Goal: Book appointment/travel/reservation

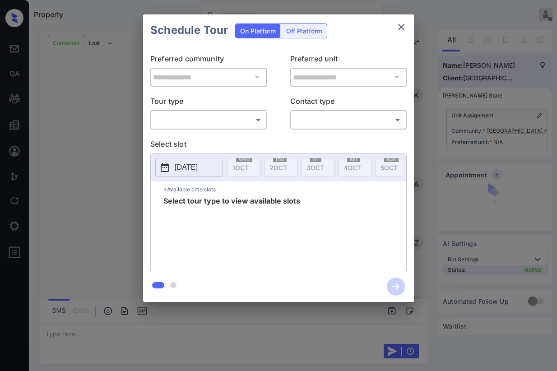
scroll to position [2960, 0]
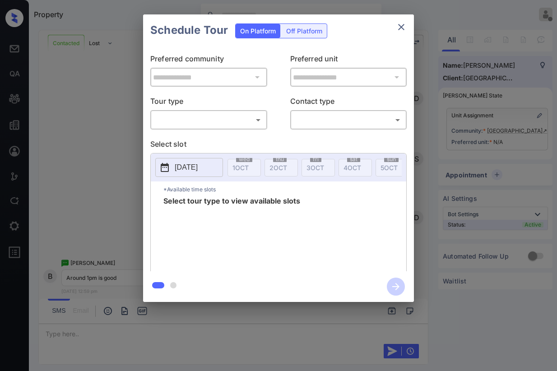
click at [224, 124] on body "Property Vhic Offline Set yourself online Set yourself on break Profile Switch …" at bounding box center [278, 185] width 557 height 371
click at [203, 143] on p "Select slot" at bounding box center [278, 146] width 256 height 14
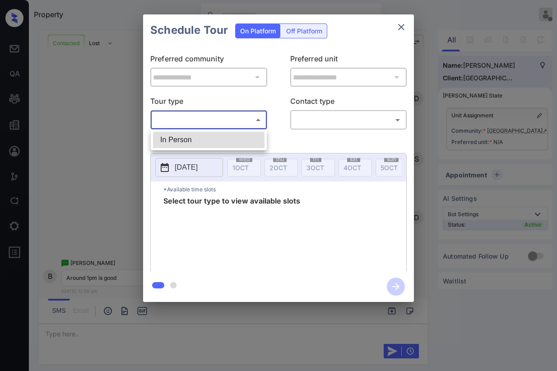
click at [221, 118] on body "Property Vhic Offline Set yourself online Set yourself on break Profile Switch …" at bounding box center [278, 185] width 557 height 371
click at [185, 138] on li "In Person" at bounding box center [209, 140] width 112 height 16
type input "********"
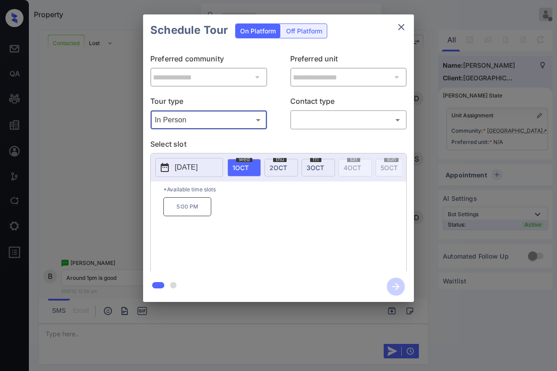
click at [198, 167] on p "2025-10-01" at bounding box center [186, 167] width 23 height 11
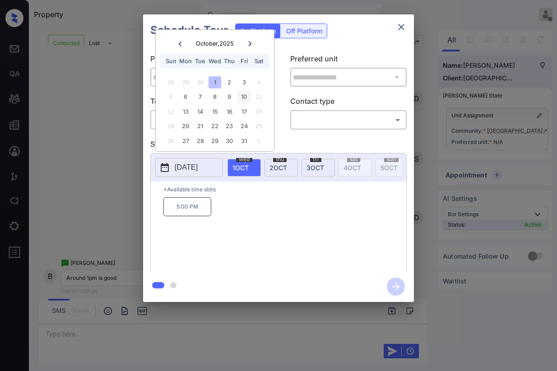
click at [245, 97] on div "10" at bounding box center [244, 97] width 12 height 12
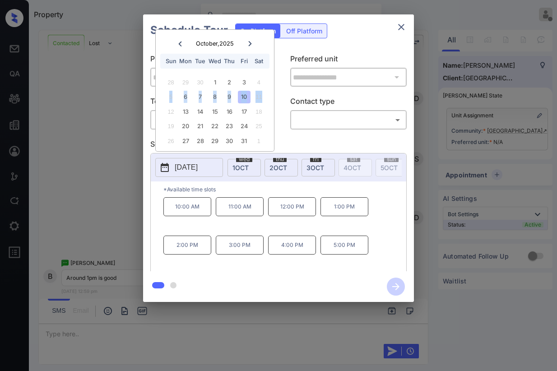
click at [245, 97] on div "10" at bounding box center [244, 97] width 12 height 12
click at [400, 30] on icon "close" at bounding box center [401, 27] width 11 height 11
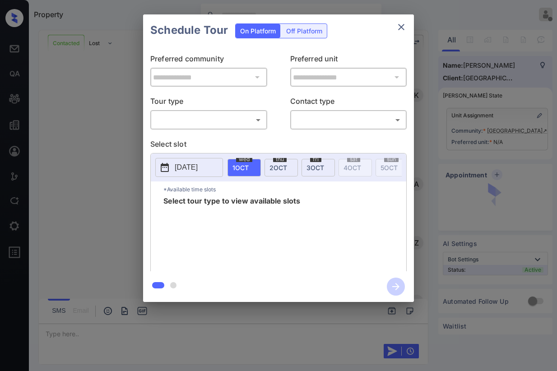
scroll to position [3051, 0]
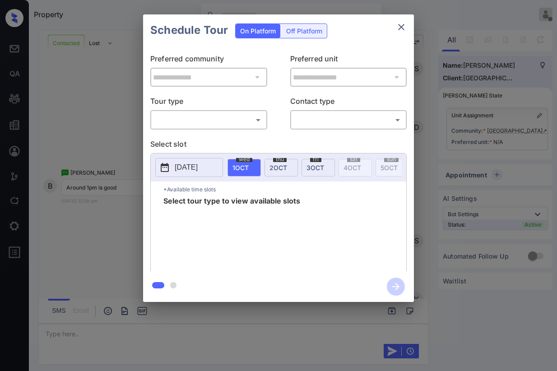
click at [227, 122] on body "Property Vhic Offline Set yourself online Set yourself on break Profile Switch …" at bounding box center [278, 185] width 557 height 371
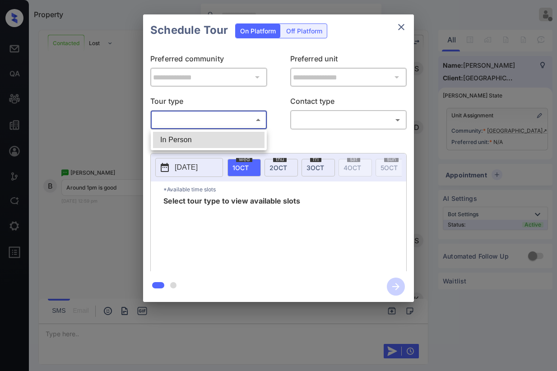
click at [227, 122] on div at bounding box center [278, 185] width 557 height 371
click at [193, 119] on body "Property Vhic Offline Set yourself online Set yourself on break Profile Switch …" at bounding box center [278, 185] width 557 height 371
click at [182, 140] on li "In Person" at bounding box center [209, 140] width 112 height 16
type input "********"
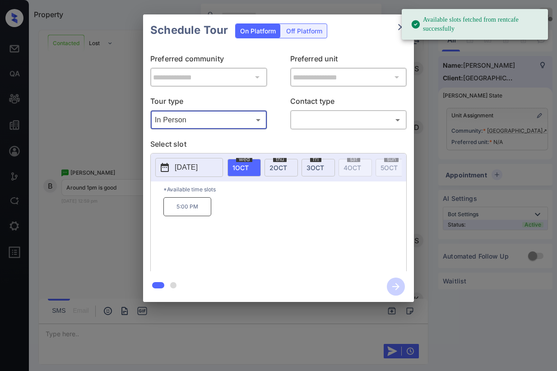
click at [198, 170] on p "[DATE]" at bounding box center [186, 167] width 23 height 11
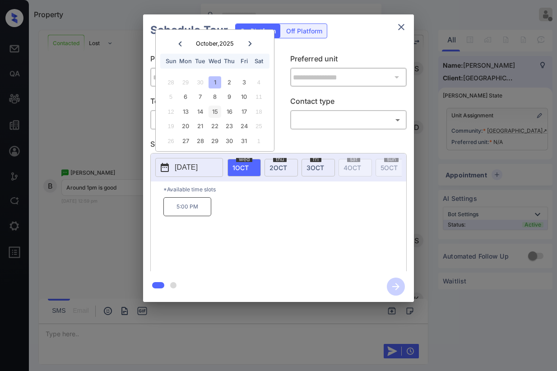
click at [219, 114] on div "15" at bounding box center [215, 112] width 12 height 12
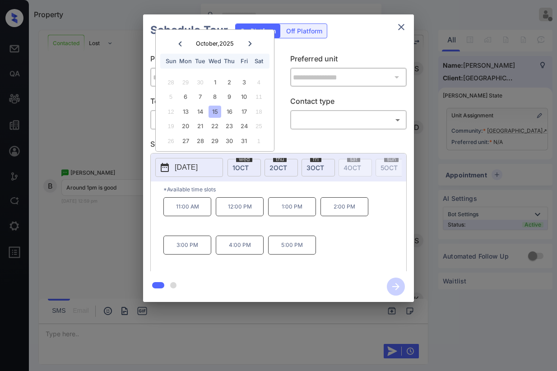
click at [92, 243] on div "**********" at bounding box center [278, 158] width 557 height 317
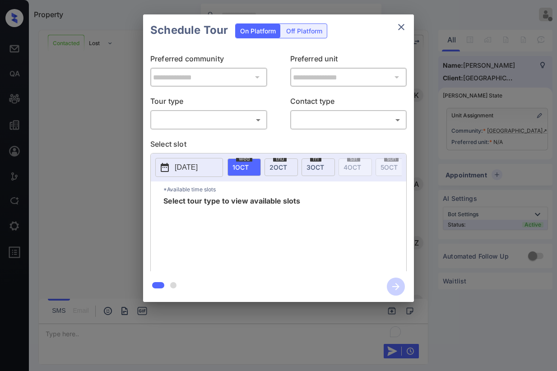
scroll to position [3150, 0]
click at [403, 29] on icon "close" at bounding box center [401, 27] width 6 height 6
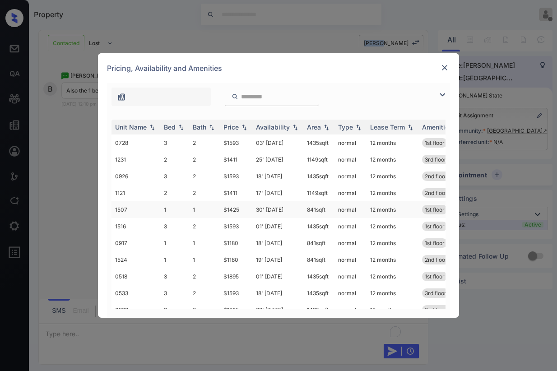
scroll to position [45, 0]
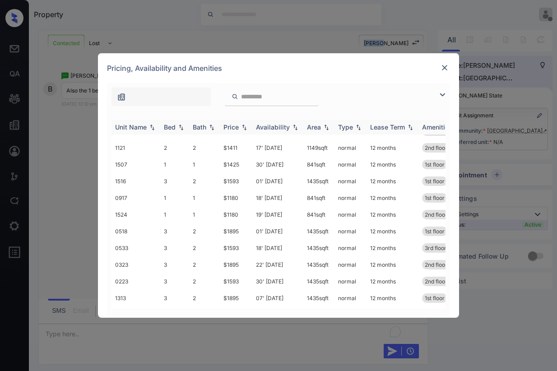
click at [178, 126] on img at bounding box center [181, 127] width 9 height 6
click at [281, 181] on td "30' Sep 25" at bounding box center [277, 181] width 51 height 17
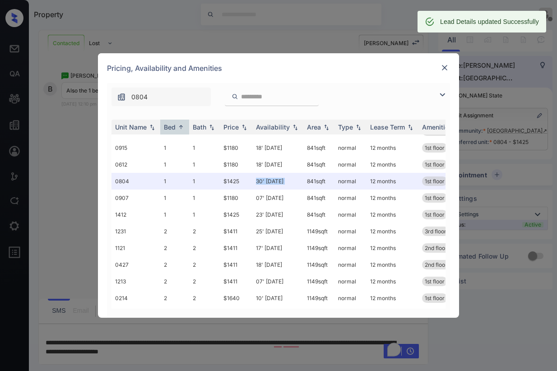
click at [443, 67] on img at bounding box center [444, 67] width 9 height 9
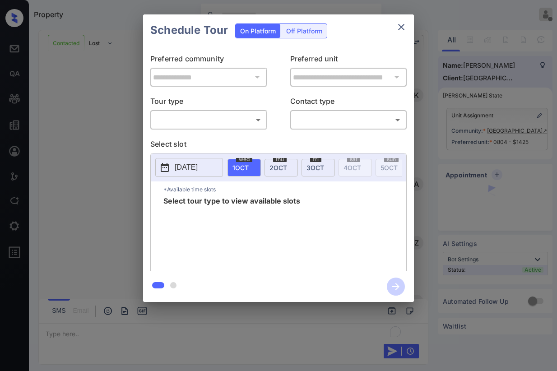
scroll to position [861, 0]
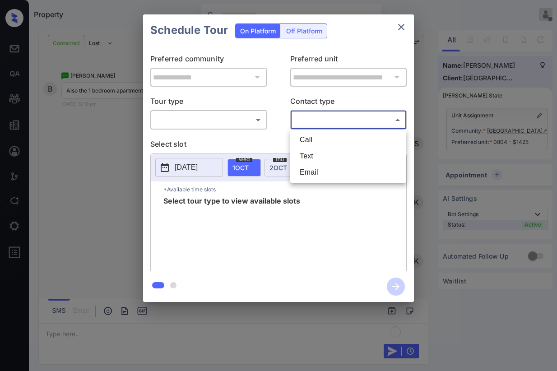
click at [309, 120] on body "Property Vhic Offline Set yourself online Set yourself on break Profile Switch …" at bounding box center [278, 185] width 557 height 371
click at [312, 156] on li "Text" at bounding box center [349, 156] width 112 height 16
type input "****"
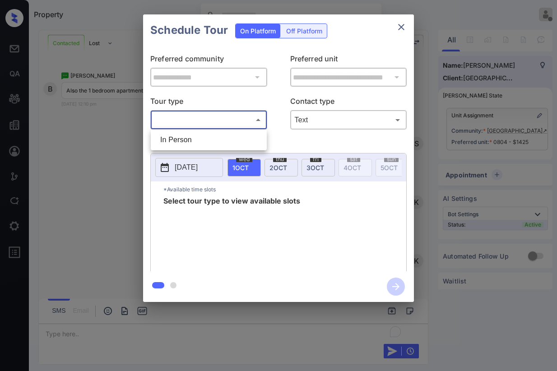
click at [234, 123] on body "Property Vhic Offline Set yourself online Set yourself on break Profile Switch …" at bounding box center [278, 185] width 557 height 371
click at [234, 123] on div at bounding box center [278, 185] width 557 height 371
click at [172, 118] on body "Property Vhic Offline Set yourself online Set yourself on break Profile Switch …" at bounding box center [278, 185] width 557 height 371
click at [174, 142] on li "In Person" at bounding box center [209, 140] width 112 height 16
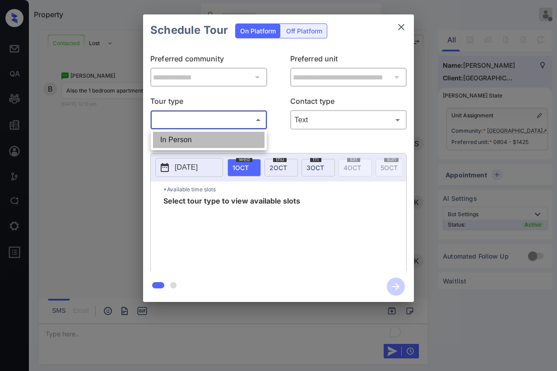
type input "********"
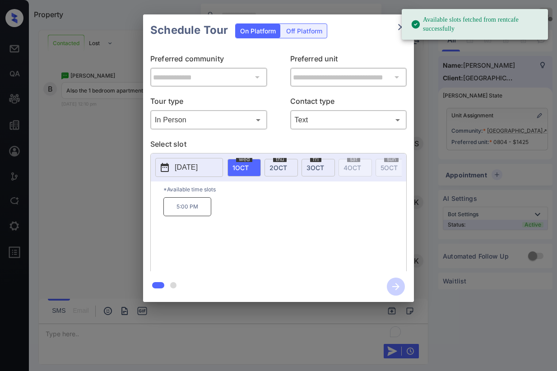
click at [194, 168] on p "[DATE]" at bounding box center [186, 167] width 23 height 11
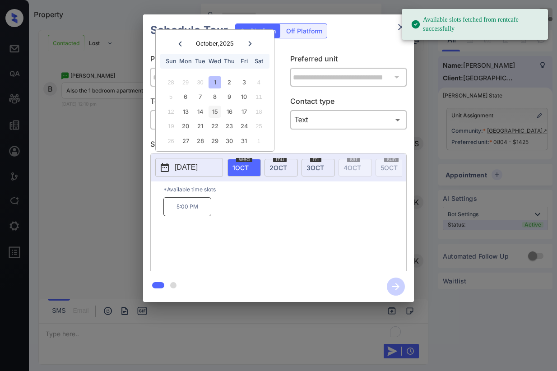
click at [219, 111] on div "15" at bounding box center [215, 112] width 12 height 12
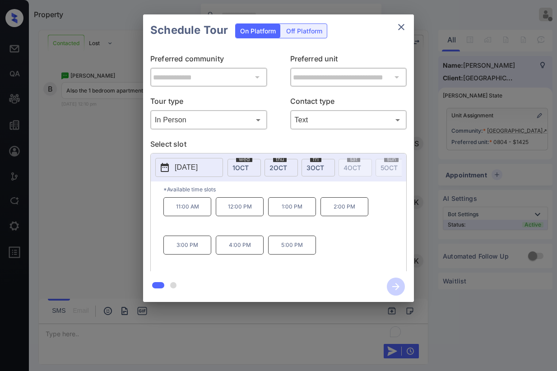
click at [300, 213] on p "1:00 PM" at bounding box center [292, 206] width 48 height 19
click at [396, 285] on icon "button" at bounding box center [396, 287] width 18 height 18
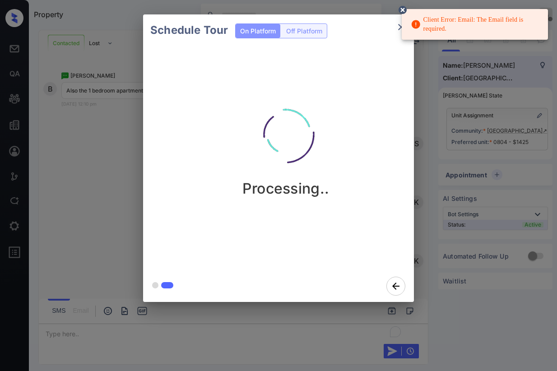
click at [404, 11] on icon at bounding box center [403, 10] width 8 height 8
click at [404, 11] on div "Client Error: Email: The Email field is required." at bounding box center [475, 24] width 146 height 31
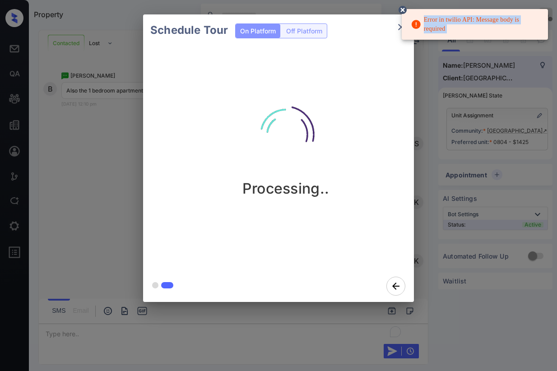
click at [403, 9] on circle at bounding box center [402, 9] width 5 height 5
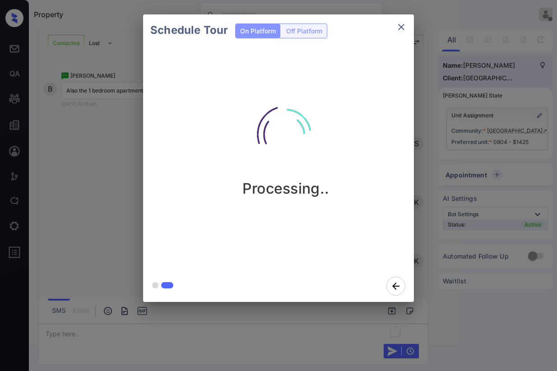
click at [97, 90] on div "Schedule Tour On Platform Off Platform Processing.." at bounding box center [278, 158] width 557 height 317
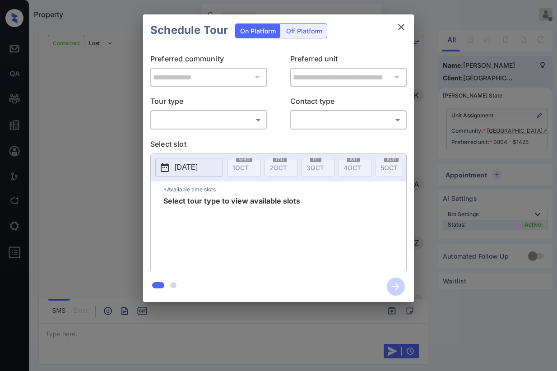
scroll to position [3267, 0]
click at [193, 116] on body "Property Vhic Offline Set yourself online Set yourself on break Profile Switch …" at bounding box center [278, 185] width 557 height 371
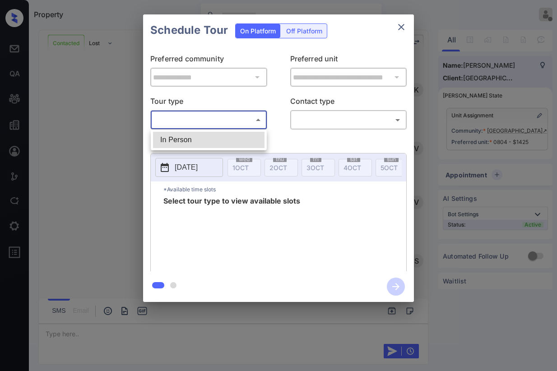
click at [187, 137] on li "In Person" at bounding box center [209, 140] width 112 height 16
type input "********"
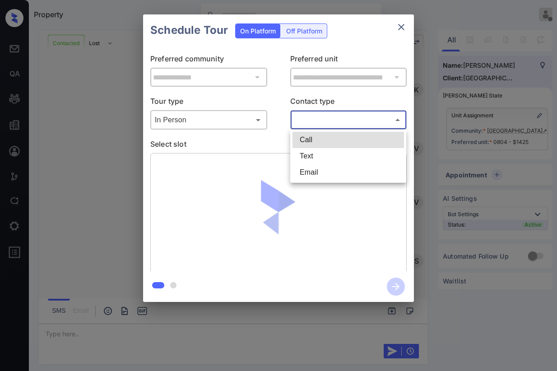
click at [353, 117] on body "Property Vhic Offline Set yourself online Set yourself on break Profile Switch …" at bounding box center [278, 185] width 557 height 371
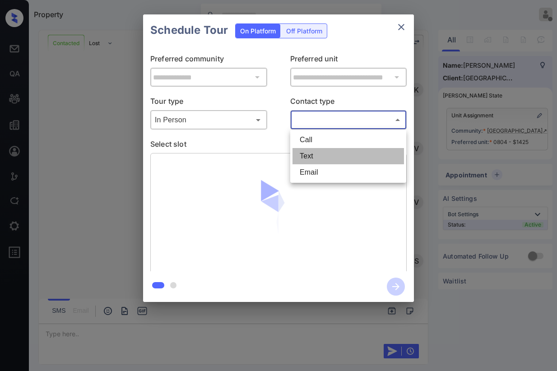
click at [326, 154] on li "Text" at bounding box center [349, 156] width 112 height 16
type input "****"
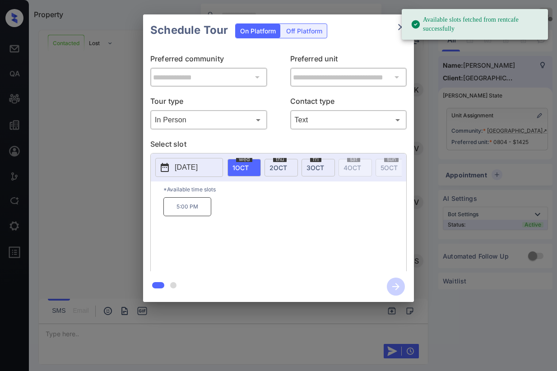
click at [189, 170] on p "[DATE]" at bounding box center [186, 167] width 23 height 11
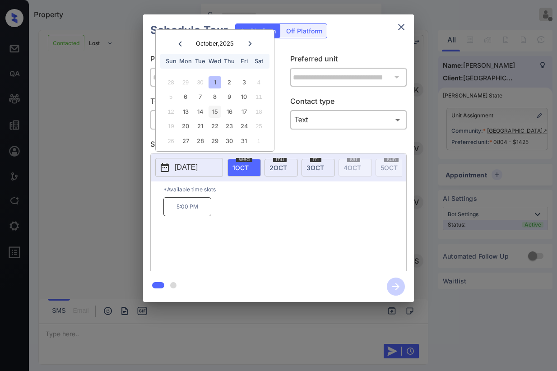
click at [217, 110] on div "15" at bounding box center [215, 112] width 12 height 12
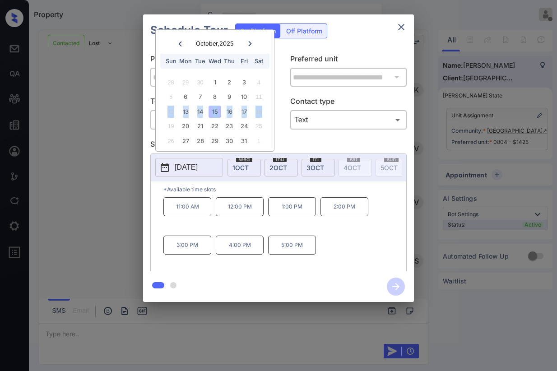
click at [217, 111] on div "15" at bounding box center [215, 112] width 12 height 12
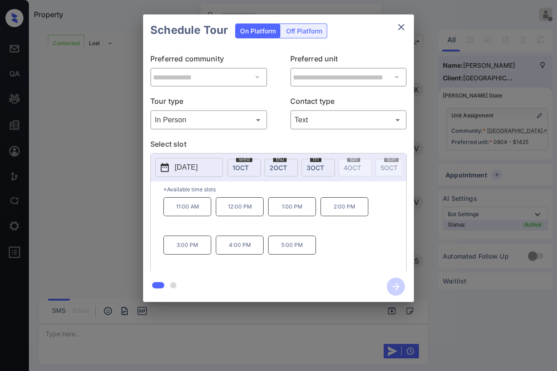
click at [300, 216] on p "1:00 PM" at bounding box center [292, 206] width 48 height 19
drag, startPoint x: 397, startPoint y: 288, endPoint x: 501, endPoint y: 288, distance: 104.3
click at [397, 288] on icon "button" at bounding box center [396, 287] width 18 height 18
click at [407, 287] on button "button" at bounding box center [396, 286] width 29 height 23
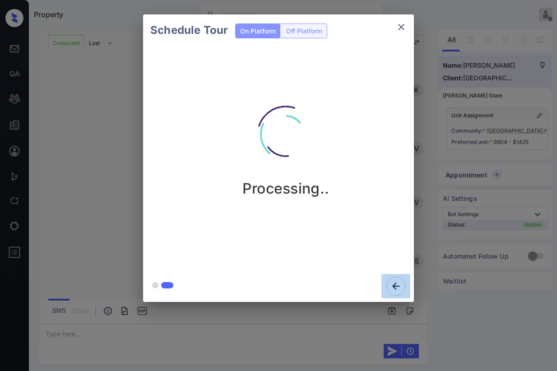
click at [407, 287] on button "button" at bounding box center [396, 286] width 29 height 24
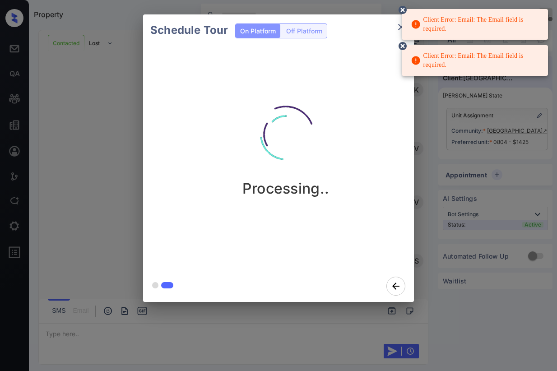
click at [403, 9] on icon at bounding box center [403, 10] width 8 height 8
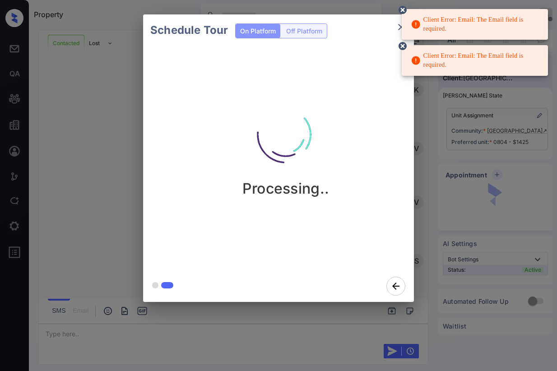
click at [406, 10] on icon at bounding box center [403, 10] width 8 height 8
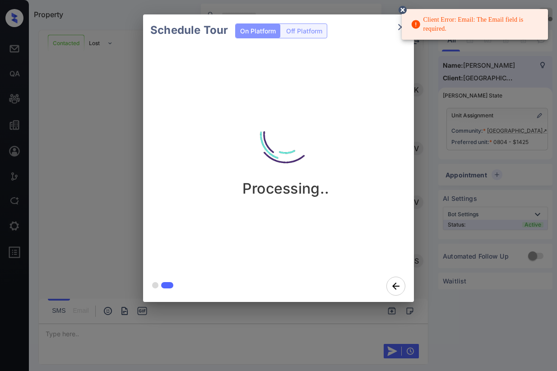
drag, startPoint x: 177, startPoint y: 93, endPoint x: 202, endPoint y: 77, distance: 29.7
click at [176, 93] on div "Processing.." at bounding box center [285, 143] width 271 height 108
click at [177, 93] on div "Processing.." at bounding box center [285, 143] width 271 height 108
click at [402, 9] on icon at bounding box center [403, 10] width 8 height 8
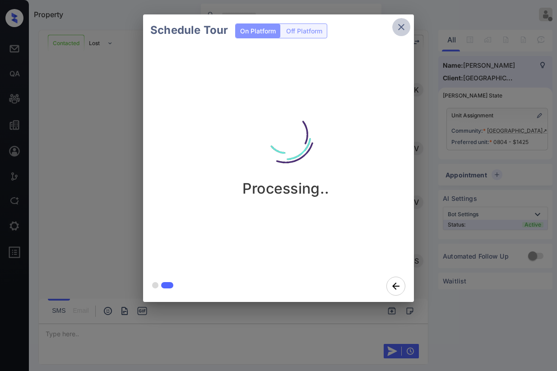
click at [404, 28] on icon "close" at bounding box center [401, 27] width 11 height 11
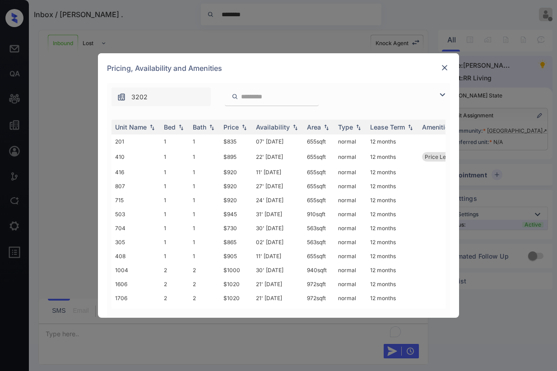
scroll to position [107, 0]
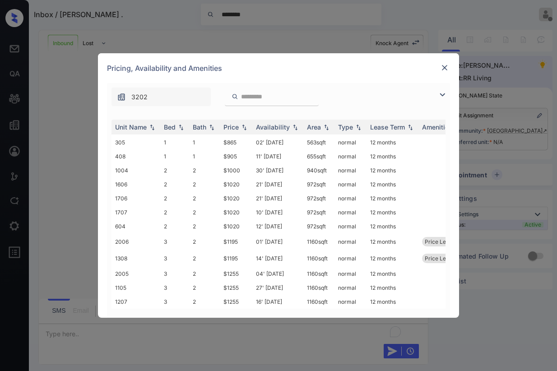
click at [447, 65] on img at bounding box center [444, 67] width 9 height 9
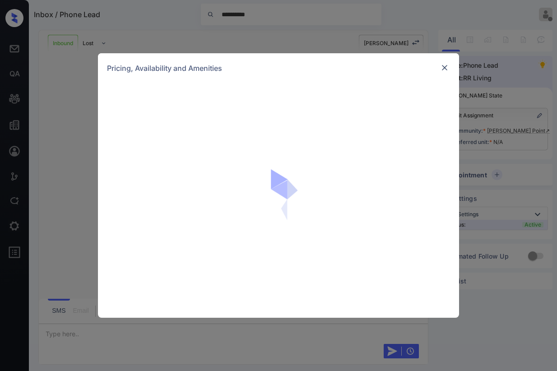
scroll to position [458, 0]
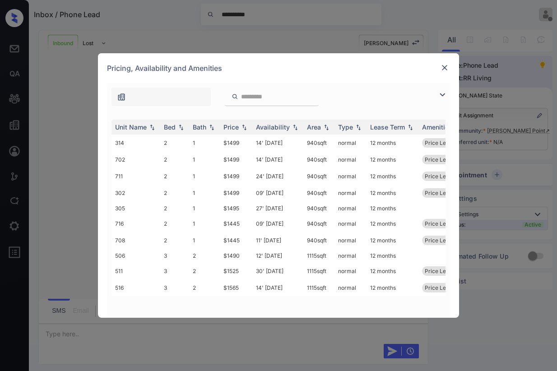
click at [446, 67] on img at bounding box center [444, 67] width 9 height 9
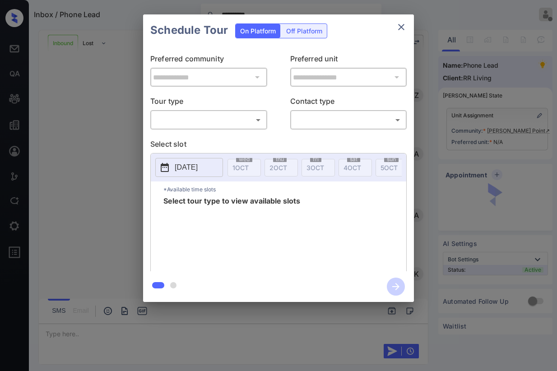
scroll to position [639, 0]
click at [392, 75] on div at bounding box center [397, 77] width 12 height 13
drag, startPoint x: 396, startPoint y: 78, endPoint x: 398, endPoint y: 24, distance: 54.2
click at [396, 71] on div at bounding box center [397, 77] width 12 height 13
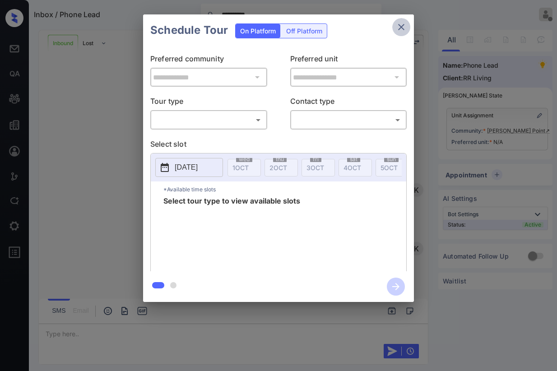
click at [399, 23] on icon "close" at bounding box center [401, 27] width 11 height 11
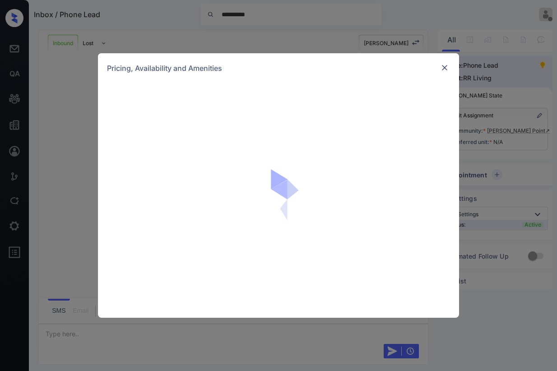
scroll to position [639, 0]
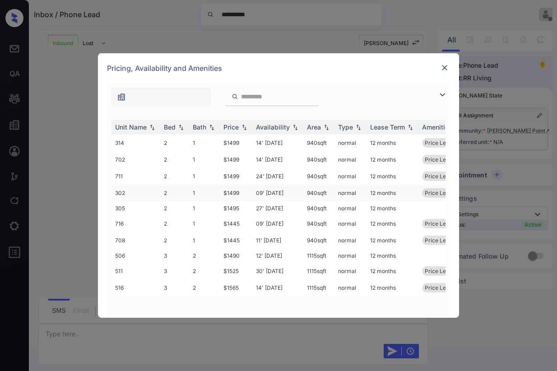
click at [239, 192] on td "$1499" at bounding box center [236, 193] width 33 height 17
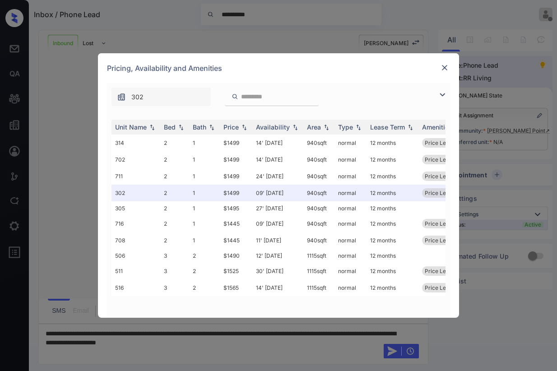
click at [447, 66] on img at bounding box center [444, 67] width 9 height 9
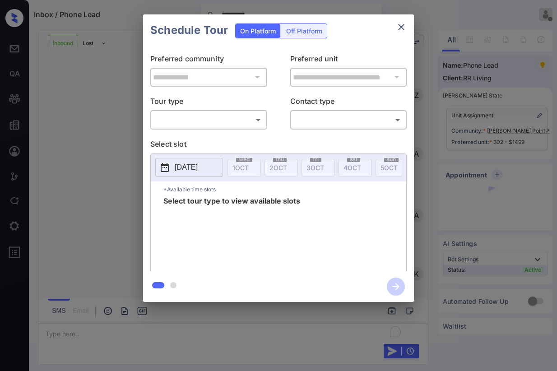
scroll to position [639, 0]
click at [341, 120] on body "**********" at bounding box center [278, 185] width 557 height 371
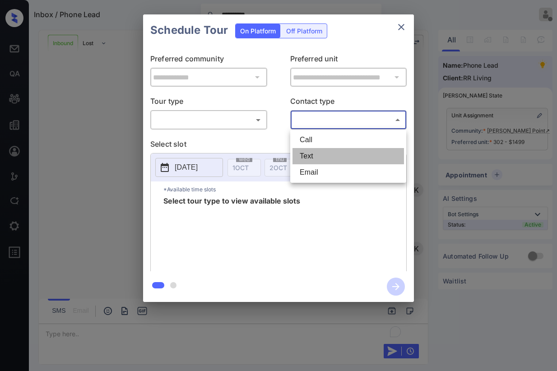
click at [313, 154] on li "Text" at bounding box center [349, 156] width 112 height 16
type input "****"
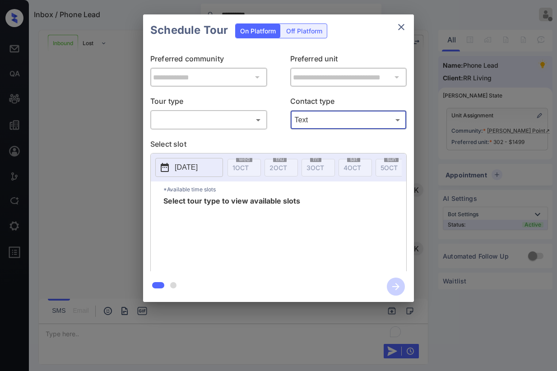
click at [231, 111] on div "​ ​" at bounding box center [208, 119] width 117 height 19
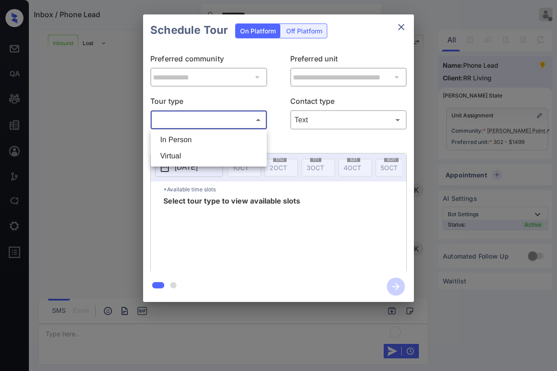
click at [228, 118] on body "**********" at bounding box center [278, 185] width 557 height 371
click at [192, 141] on li "In Person" at bounding box center [209, 140] width 112 height 16
type input "********"
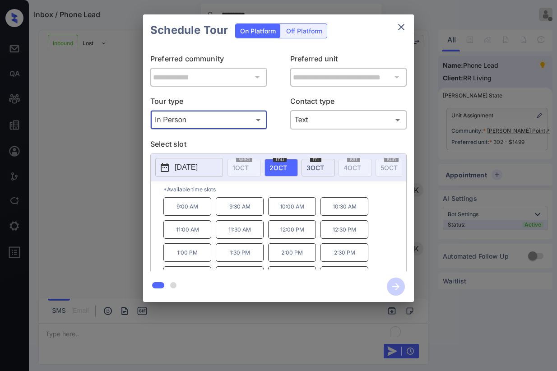
scroll to position [15, 0]
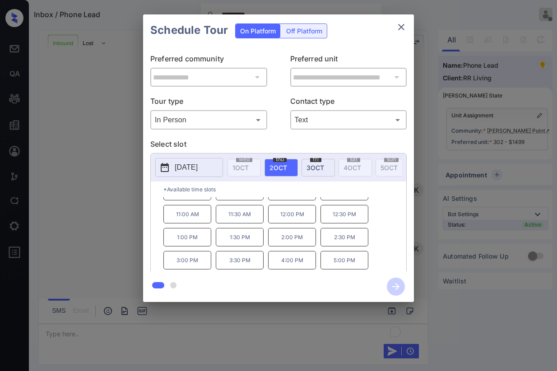
click at [95, 250] on div "**********" at bounding box center [278, 158] width 557 height 317
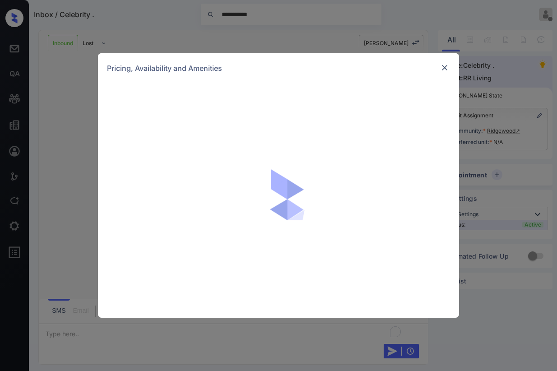
scroll to position [327, 0]
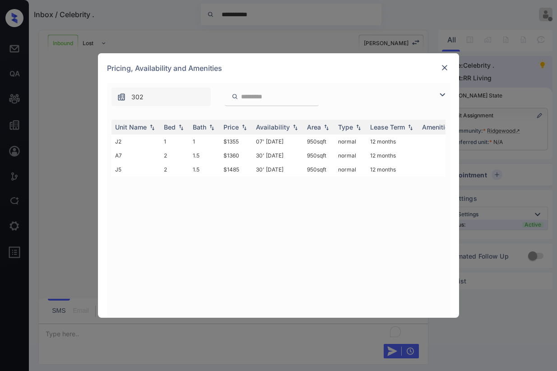
click at [447, 68] on img at bounding box center [444, 67] width 9 height 9
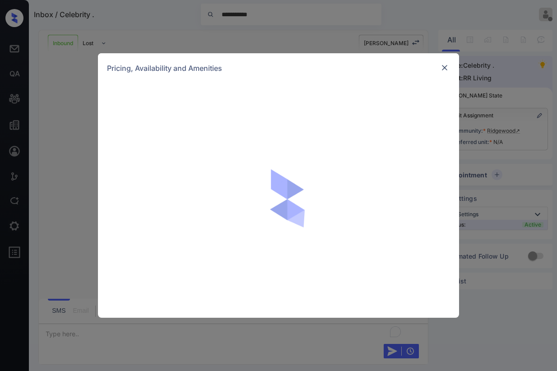
scroll to position [327, 0]
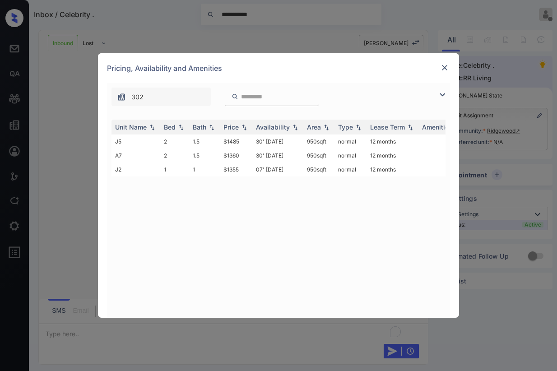
click at [259, 14] on div "**********" at bounding box center [278, 185] width 557 height 371
click at [436, 64] on div "Pricing, Availability and Amenities" at bounding box center [278, 68] width 361 height 30
click at [441, 68] on img at bounding box center [444, 67] width 9 height 9
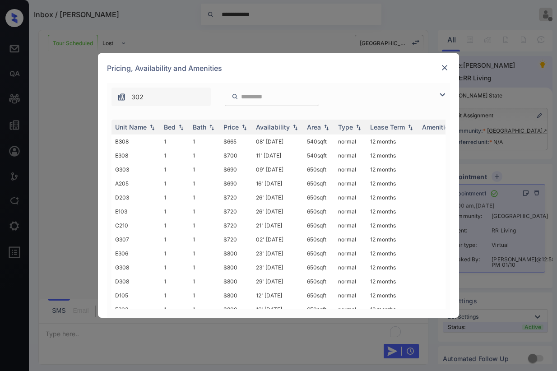
click at [447, 68] on img at bounding box center [444, 67] width 9 height 9
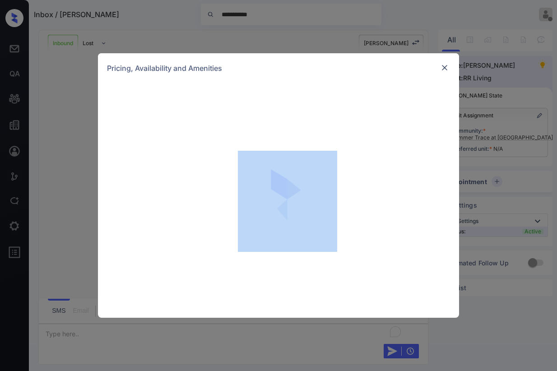
scroll to position [325, 0]
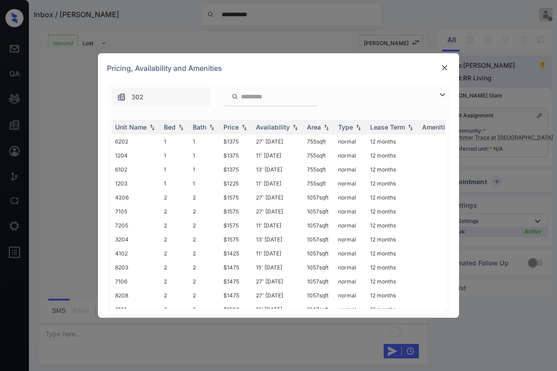
click at [339, 65] on div "Pricing, Availability and Amenities" at bounding box center [278, 68] width 361 height 30
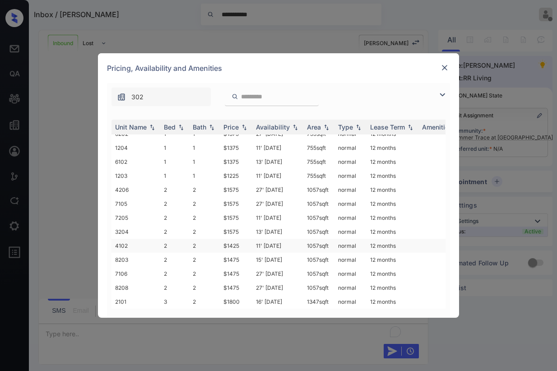
scroll to position [0, 0]
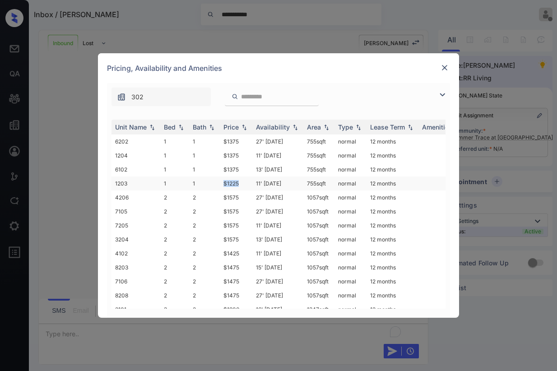
drag, startPoint x: 242, startPoint y: 184, endPoint x: 205, endPoint y: 184, distance: 37.0
click at [205, 184] on tr "1203 1 1 $1225 11' Nov 25 755 sqft normal 12 months" at bounding box center [348, 184] width 472 height 14
click at [447, 71] on img at bounding box center [444, 67] width 9 height 9
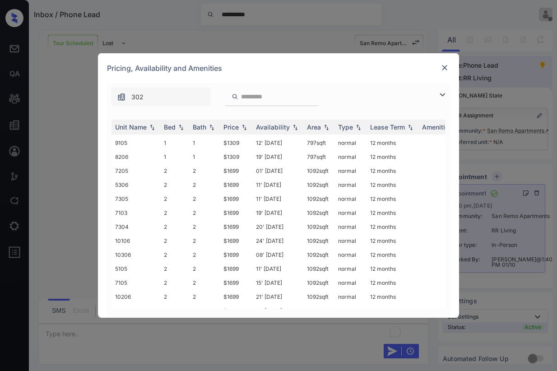
scroll to position [226, 0]
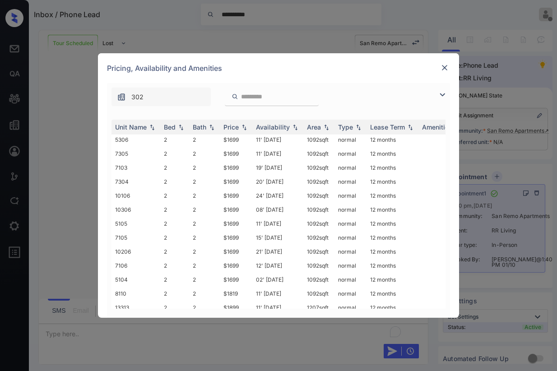
click at [444, 66] on img at bounding box center [444, 67] width 9 height 9
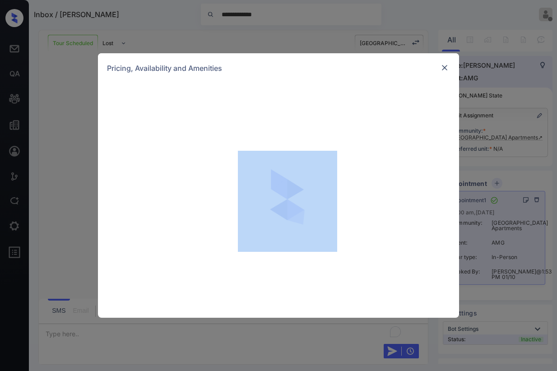
click at [327, 87] on div at bounding box center [278, 200] width 361 height 235
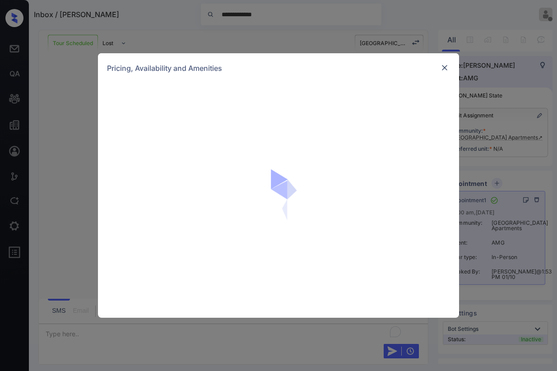
click at [294, 85] on div at bounding box center [278, 200] width 361 height 235
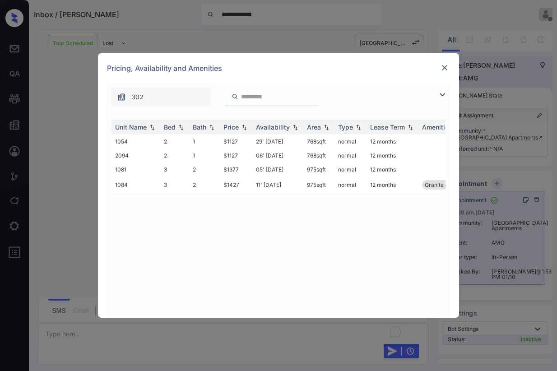
click at [445, 68] on img at bounding box center [444, 67] width 9 height 9
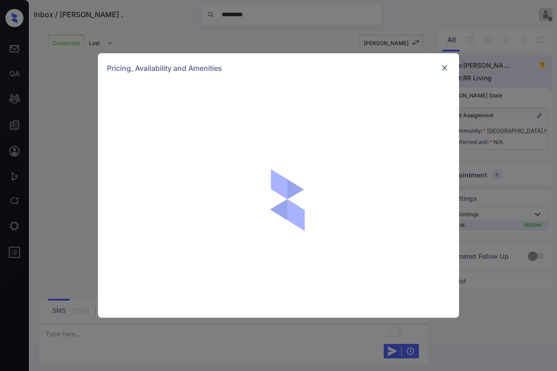
scroll to position [414, 0]
click at [82, 180] on div "Pricing, Availability and Amenities" at bounding box center [278, 185] width 557 height 371
click at [448, 70] on img at bounding box center [444, 67] width 9 height 9
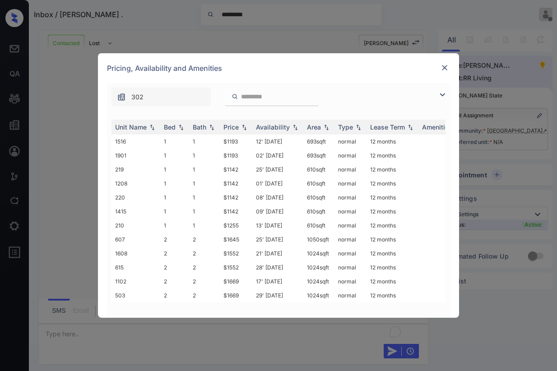
click at [443, 64] on img at bounding box center [444, 67] width 9 height 9
